Goal: Check status: Check status

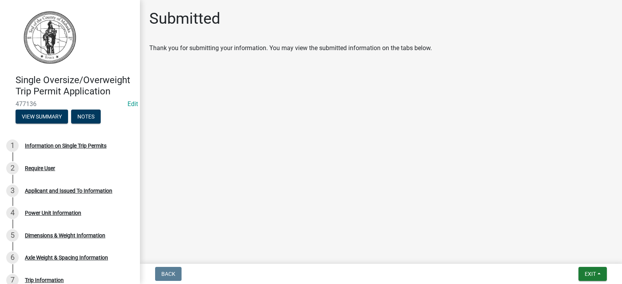
click at [494, 24] on div "Submitted" at bounding box center [381, 21] width 464 height 25
click at [55, 124] on button "View Summary" at bounding box center [42, 117] width 53 height 14
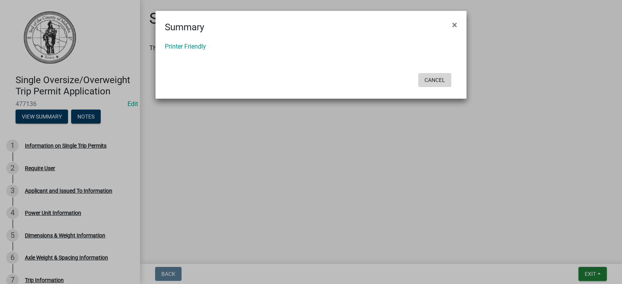
click at [431, 84] on button "Cancel" at bounding box center [434, 80] width 33 height 14
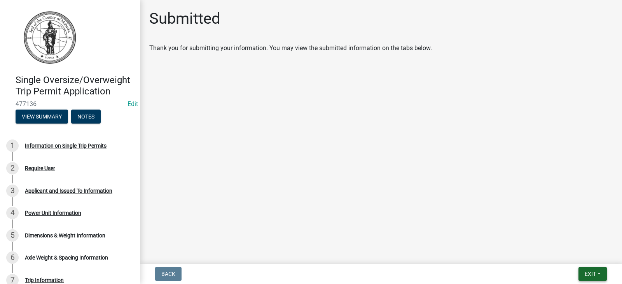
click at [595, 273] on span "Exit" at bounding box center [590, 274] width 11 height 6
click at [563, 253] on button "Save & Exit" at bounding box center [576, 254] width 62 height 19
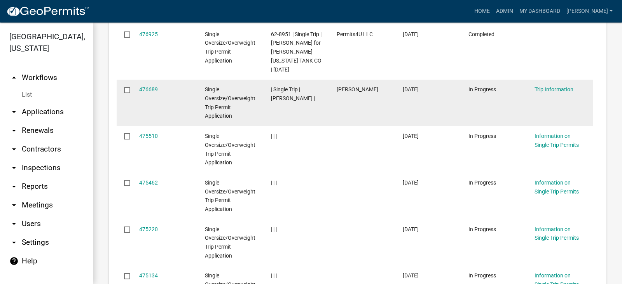
scroll to position [550, 0]
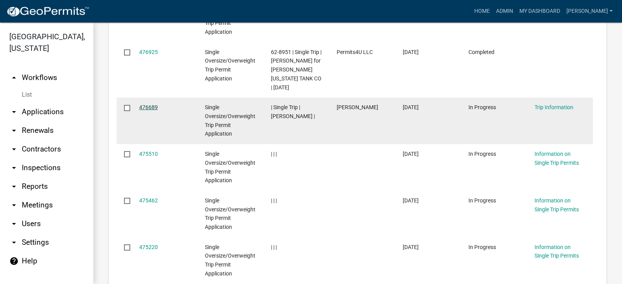
click at [147, 110] on link "476689" at bounding box center [148, 107] width 19 height 6
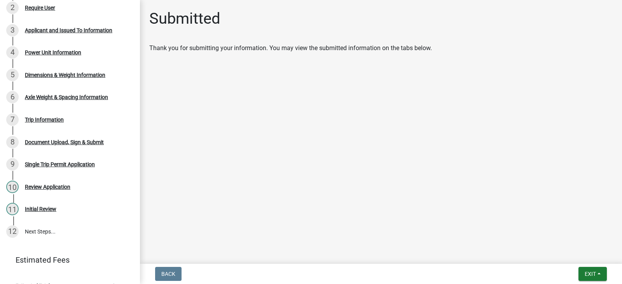
scroll to position [147, 0]
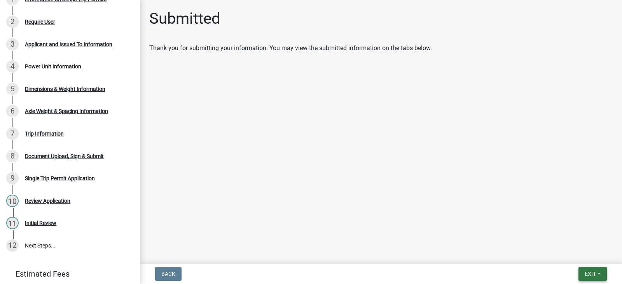
click at [597, 275] on button "Exit" at bounding box center [593, 274] width 28 height 14
click at [575, 257] on button "Save & Exit" at bounding box center [576, 254] width 62 height 19
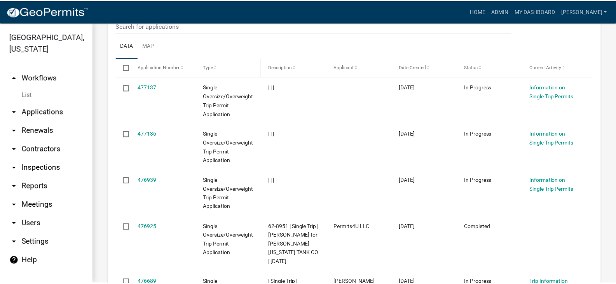
scroll to position [428, 0]
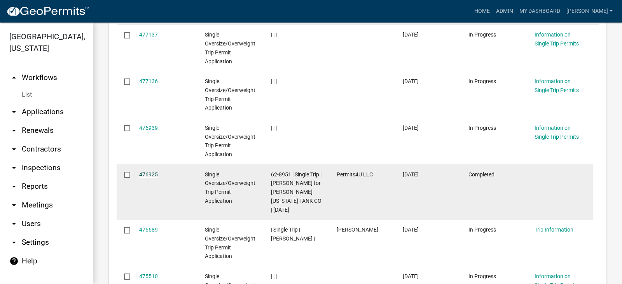
click at [144, 178] on link "476925" at bounding box center [148, 175] width 19 height 6
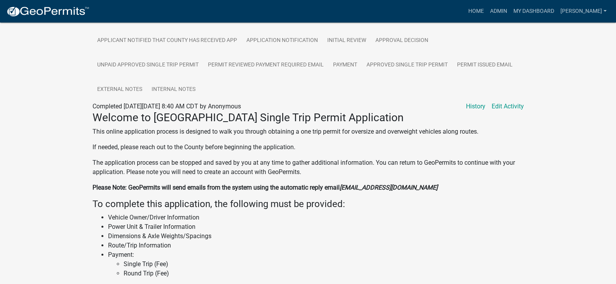
scroll to position [182, 0]
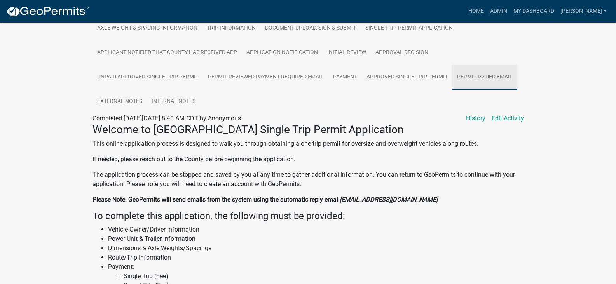
click at [460, 75] on link "Permit Issued Email" at bounding box center [485, 77] width 65 height 25
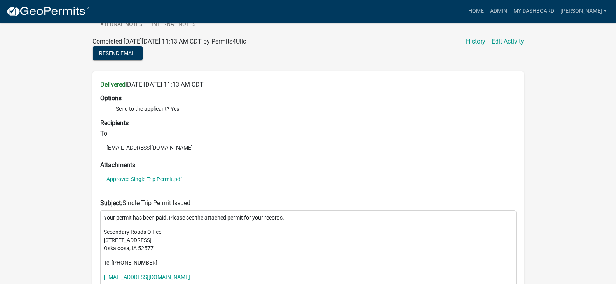
scroll to position [260, 0]
click at [159, 176] on link "Approved Single Trip Permit.pdf" at bounding box center [145, 178] width 76 height 5
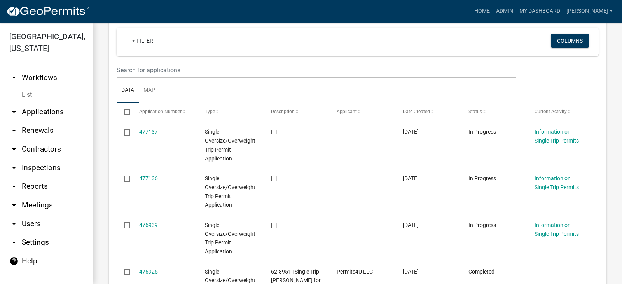
scroll to position [350, 0]
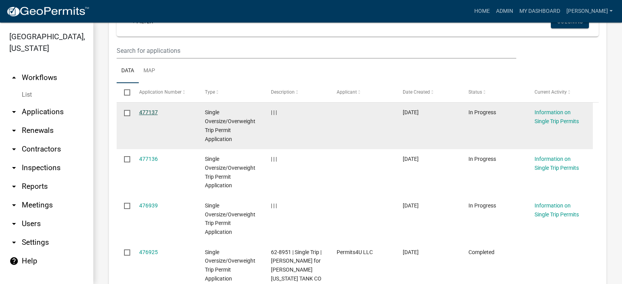
click at [152, 116] on link "477137" at bounding box center [148, 112] width 19 height 6
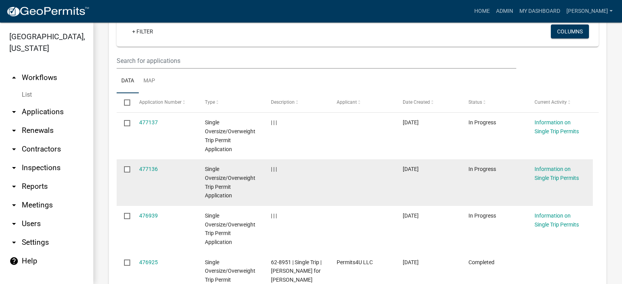
scroll to position [389, 0]
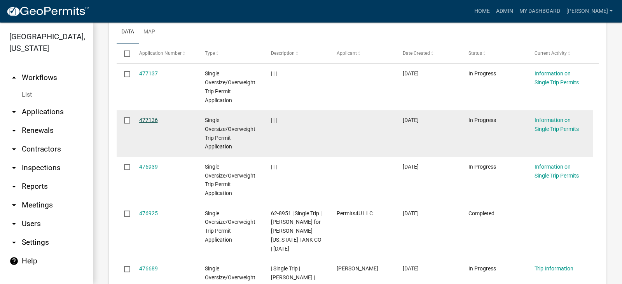
click at [141, 123] on link "477136" at bounding box center [148, 120] width 19 height 6
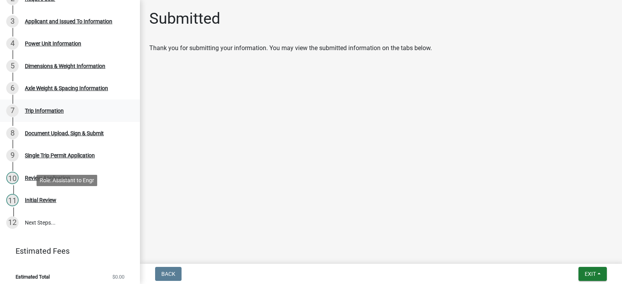
scroll to position [186, 0]
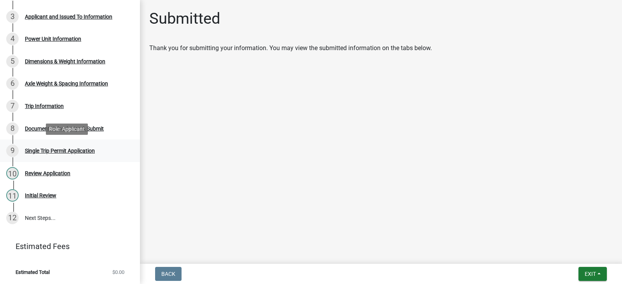
click at [65, 151] on div "Single Trip Permit Application" at bounding box center [60, 150] width 70 height 5
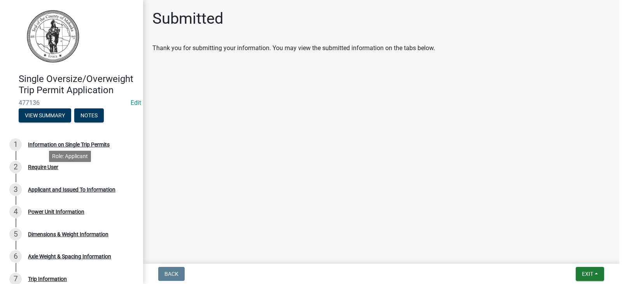
scroll to position [0, 0]
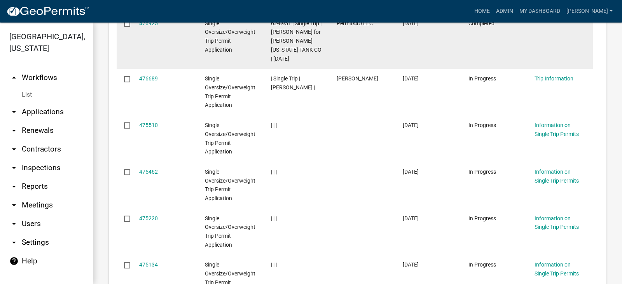
scroll to position [583, 0]
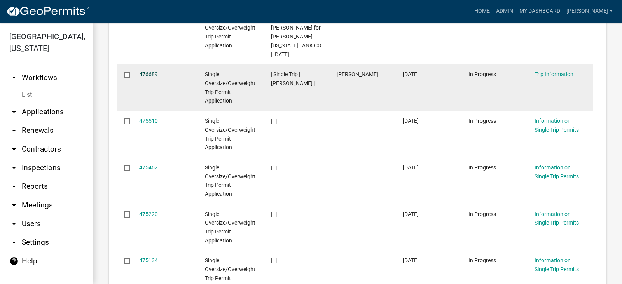
click at [143, 77] on link "476689" at bounding box center [148, 74] width 19 height 6
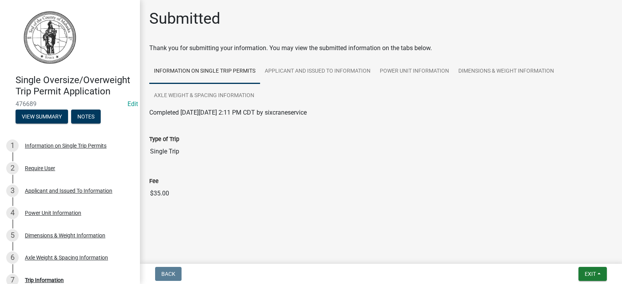
click at [213, 71] on link "Information on Single Trip Permits" at bounding box center [204, 71] width 111 height 25
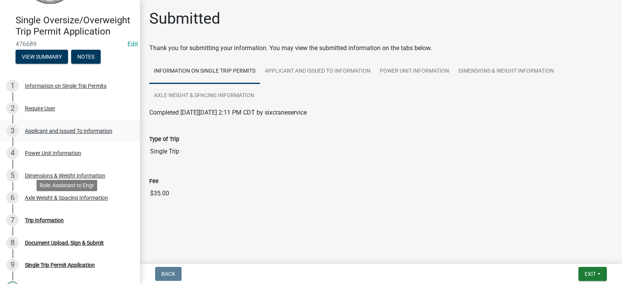
scroll to position [47, 0]
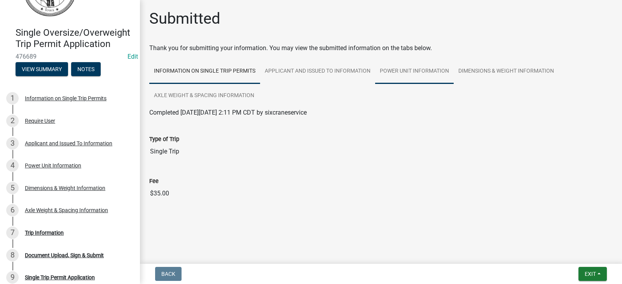
click at [418, 68] on link "Power Unit Information" at bounding box center [414, 71] width 79 height 25
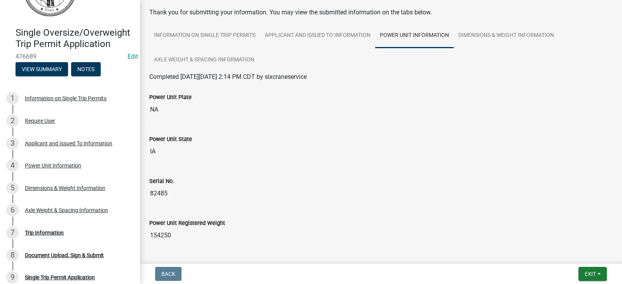
scroll to position [0, 0]
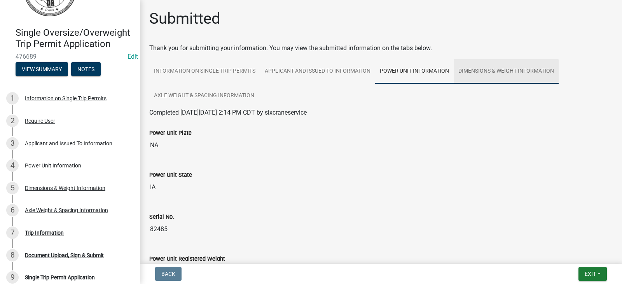
click at [490, 68] on link "Dimensions & Weight Information" at bounding box center [506, 71] width 105 height 25
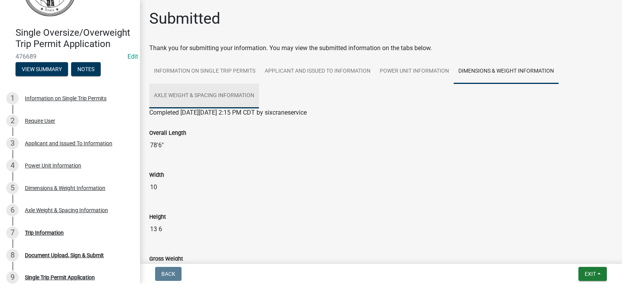
click at [247, 98] on link "Axle Weight & Spacing Information" at bounding box center [204, 96] width 110 height 25
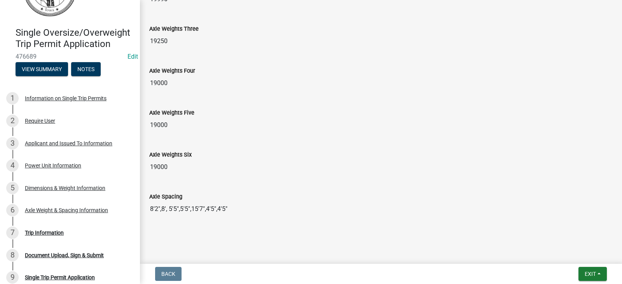
scroll to position [190, 0]
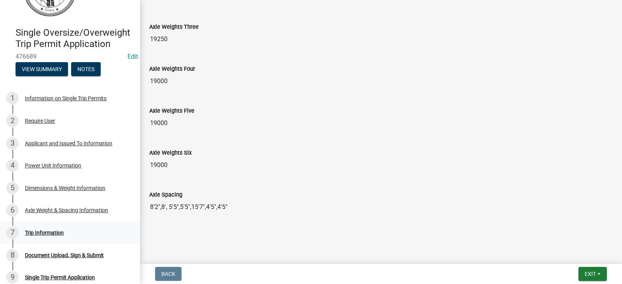
click at [28, 236] on div "Trip Information" at bounding box center [44, 232] width 39 height 5
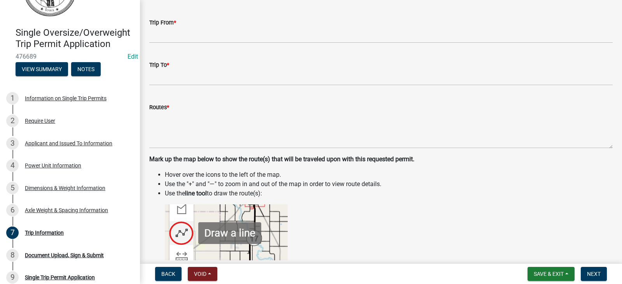
scroll to position [0, 0]
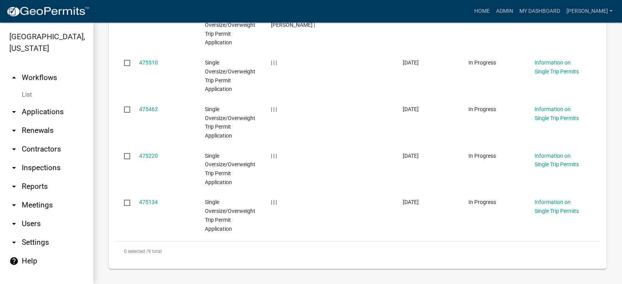
scroll to position [667, 0]
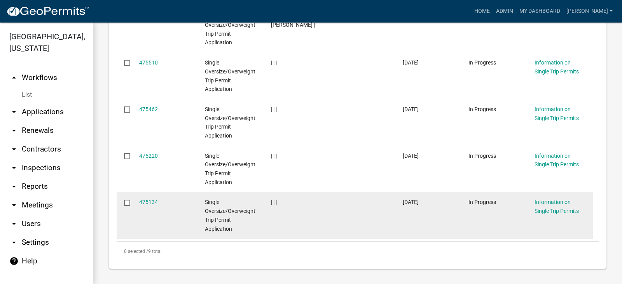
click at [126, 203] on input "checkbox" at bounding box center [126, 202] width 5 height 5
click at [220, 210] on span "Single Oversize/Overweight Trip Permit Application" at bounding box center [230, 215] width 51 height 33
click at [127, 201] on input "checkbox" at bounding box center [126, 202] width 5 height 5
checkbox input "false"
click at [569, 204] on link "Information on Single Trip Permits" at bounding box center [557, 206] width 44 height 15
